Goal: Transaction & Acquisition: Purchase product/service

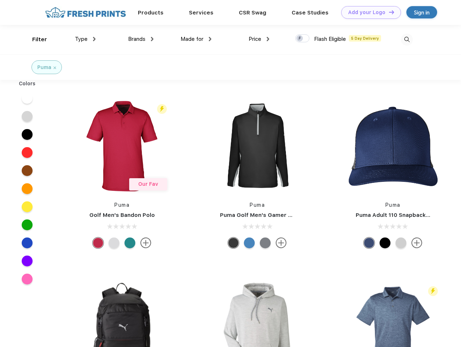
scroll to position [0, 0]
click at [368, 12] on link "Add your Logo Design Tool" at bounding box center [371, 12] width 60 height 13
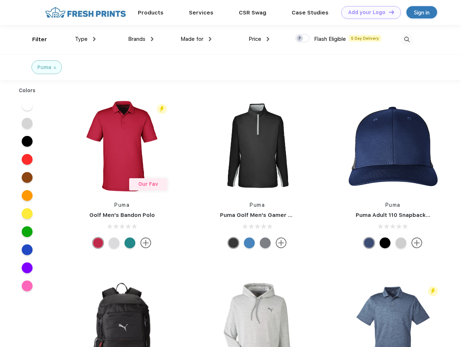
click at [0, 0] on div "Design Tool" at bounding box center [0, 0] width 0 height 0
click at [388, 12] on link "Add your Logo Design Tool" at bounding box center [371, 12] width 60 height 13
click at [35, 39] on div "Filter" at bounding box center [39, 39] width 15 height 8
click at [85, 39] on span "Type" at bounding box center [81, 39] width 13 height 7
click at [141, 39] on span "Brands" at bounding box center [136, 39] width 17 height 7
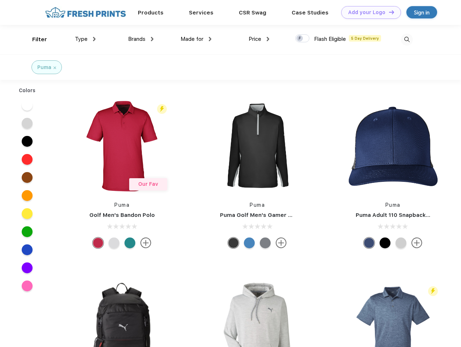
click at [196, 39] on span "Made for" at bounding box center [191, 39] width 23 height 7
click at [259, 39] on span "Price" at bounding box center [254, 39] width 13 height 7
click at [302, 39] on div at bounding box center [302, 38] width 14 height 8
click at [300, 39] on input "checkbox" at bounding box center [297, 36] width 5 height 5
click at [407, 39] on img at bounding box center [407, 40] width 12 height 12
